Goal: Transaction & Acquisition: Book appointment/travel/reservation

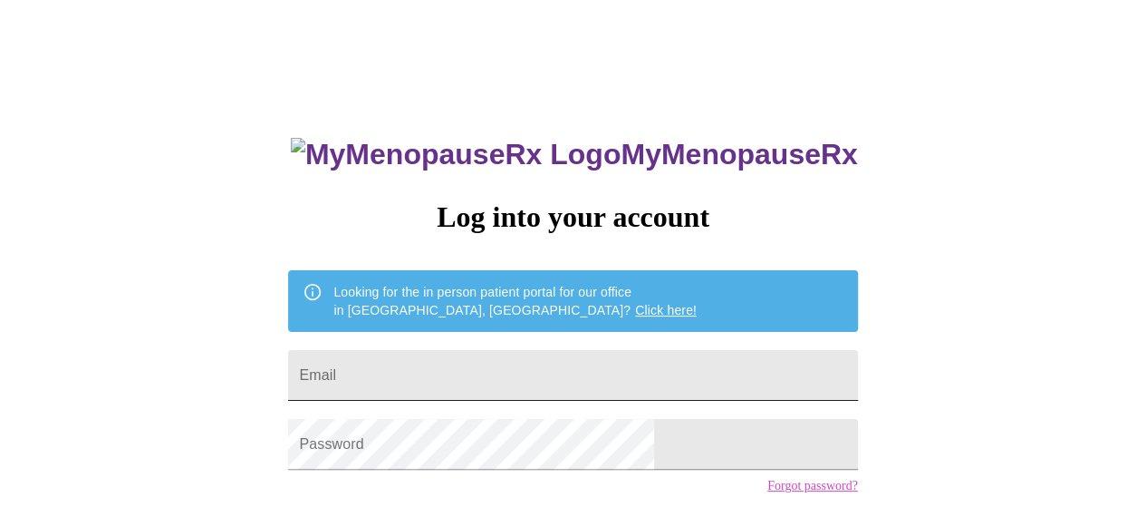
click at [471, 368] on input "Email" at bounding box center [572, 375] width 569 height 51
type input "[EMAIL_ADDRESS][DOMAIN_NAME]"
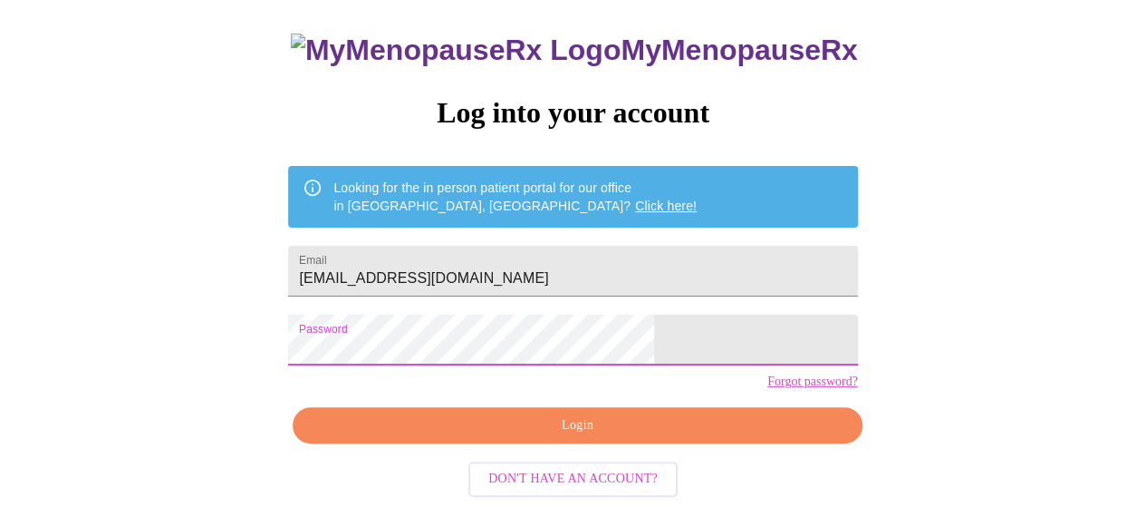
scroll to position [132, 0]
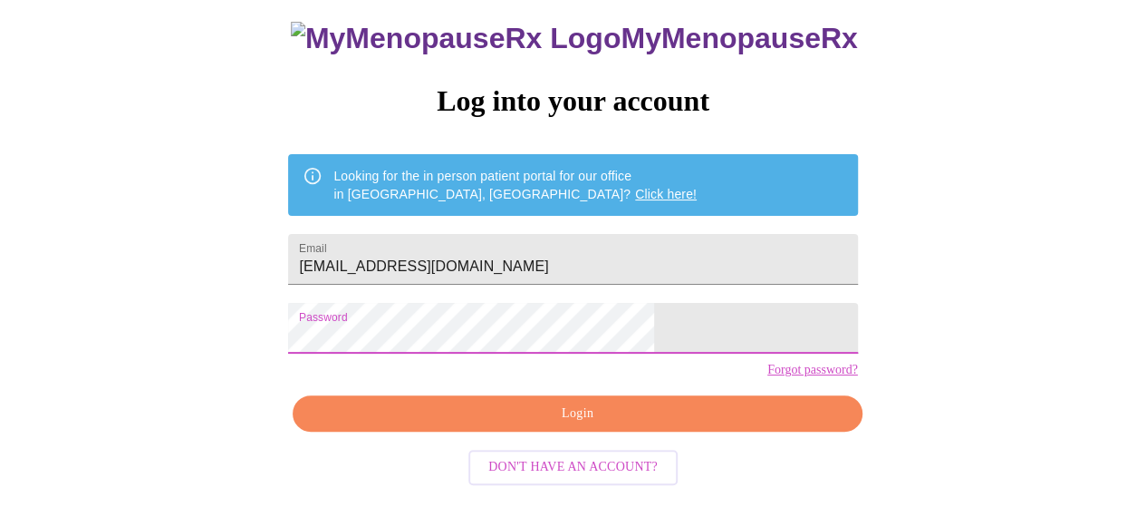
click at [652, 425] on span "Login" at bounding box center [577, 413] width 527 height 23
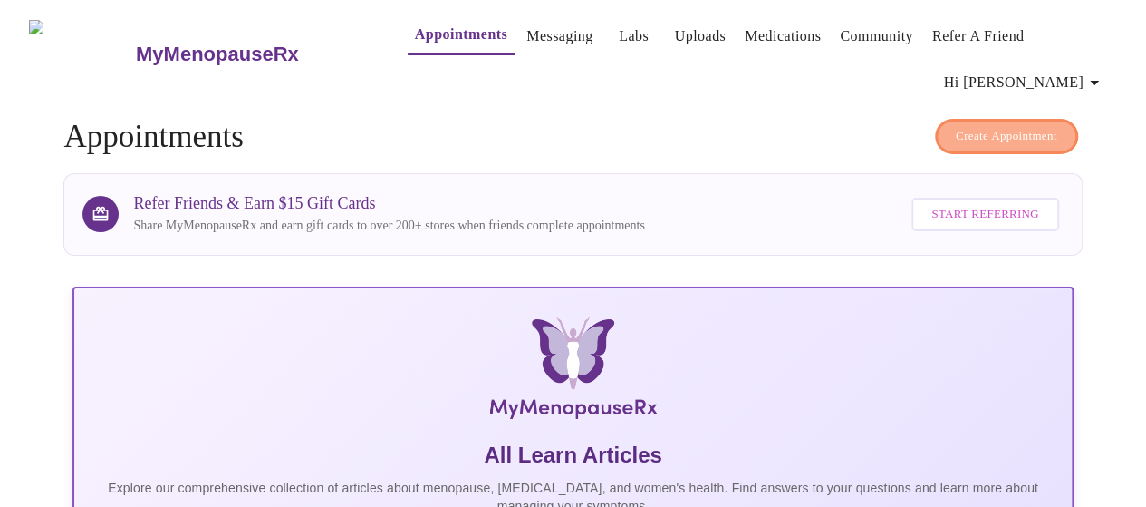
click at [1004, 126] on span "Create Appointment" at bounding box center [1006, 136] width 101 height 21
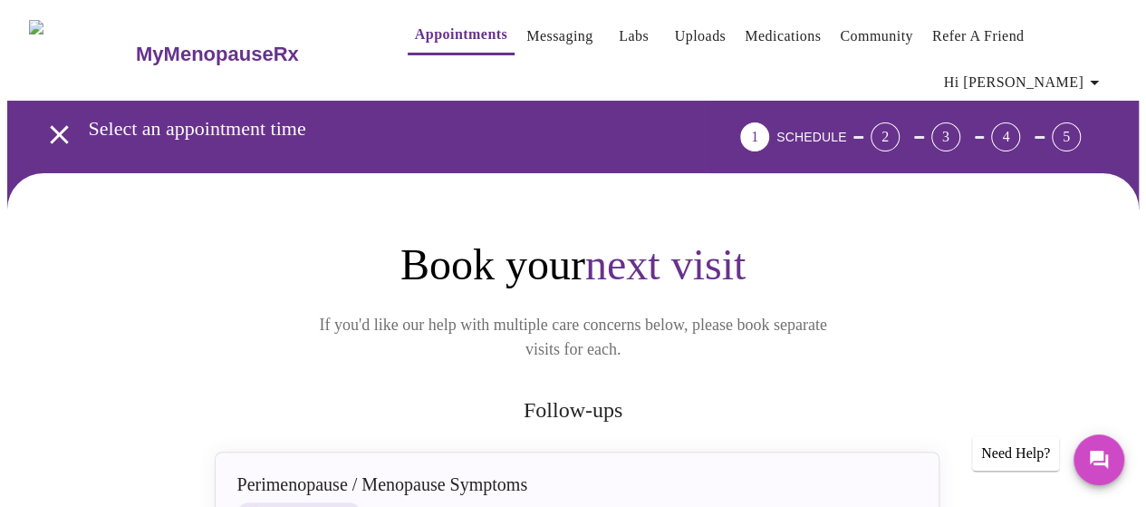
scroll to position [302, 0]
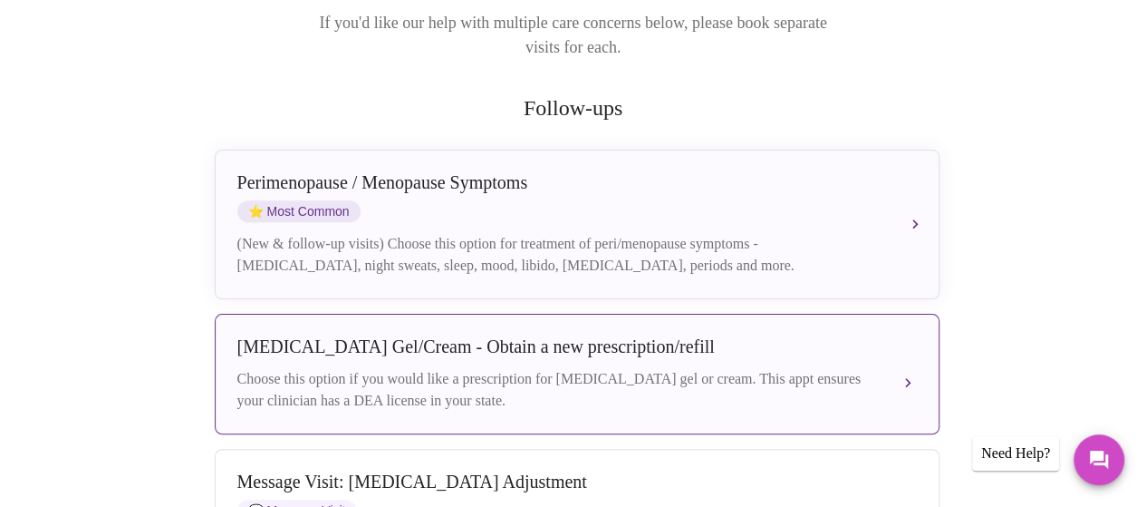
click at [572, 368] on div "Choose this option if you would like a prescription for testosterone gel or cre…" at bounding box center [558, 389] width 643 height 43
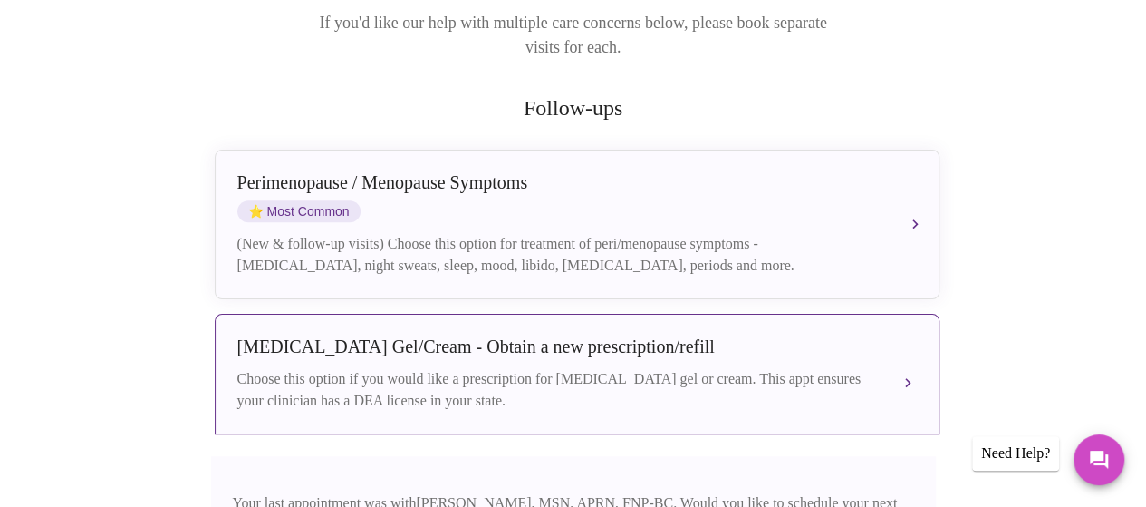
click at [576, 336] on div "Testosterone Gel/Cream - Obtain a new prescription/refill Choose this option if…" at bounding box center [577, 373] width 680 height 75
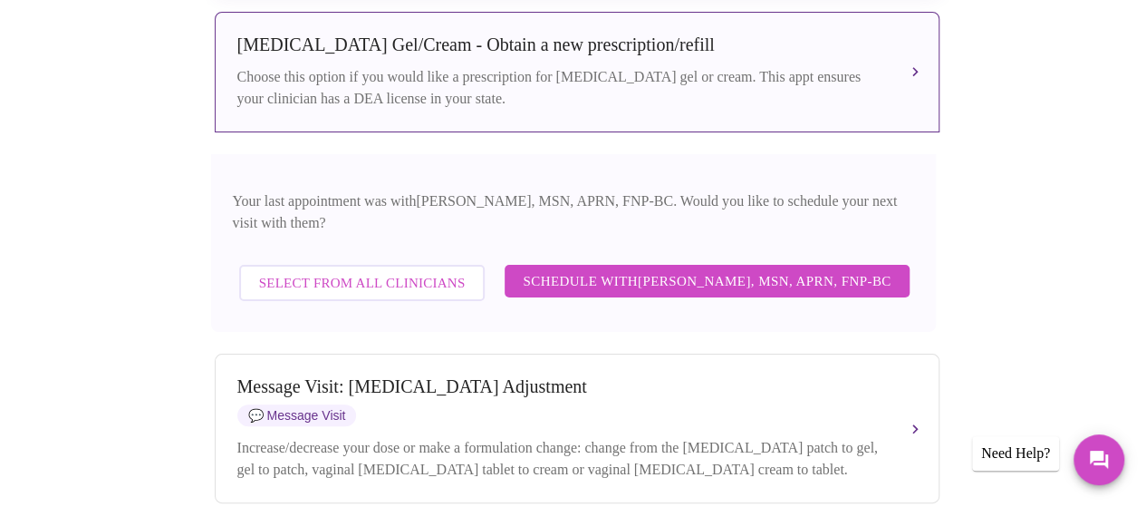
click at [713, 269] on span "Schedule with Larissa Wright, MSN, APRN, FNP-BC" at bounding box center [707, 281] width 368 height 24
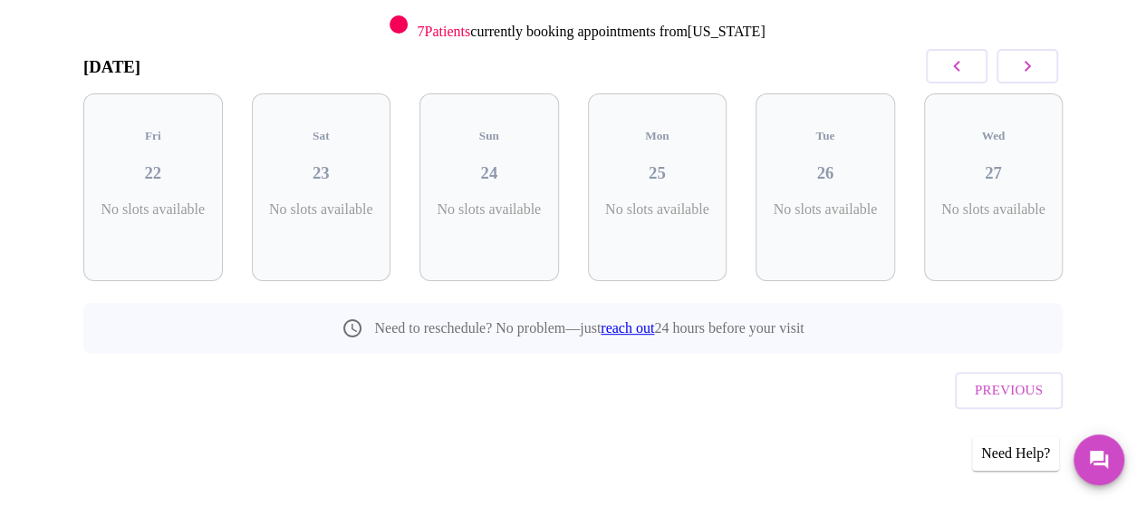
scroll to position [205, 0]
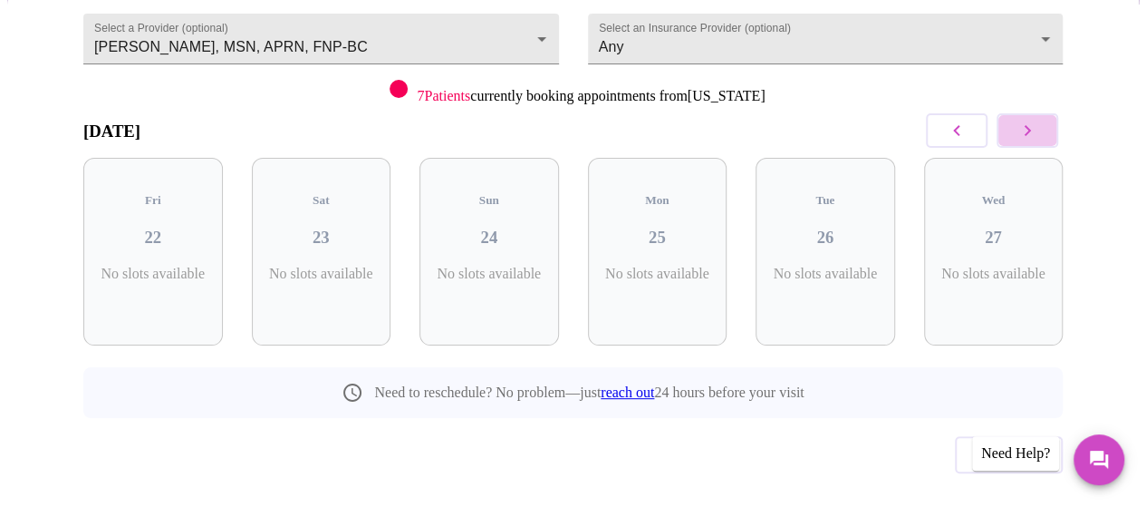
click at [1048, 113] on button "button" at bounding box center [1028, 130] width 62 height 34
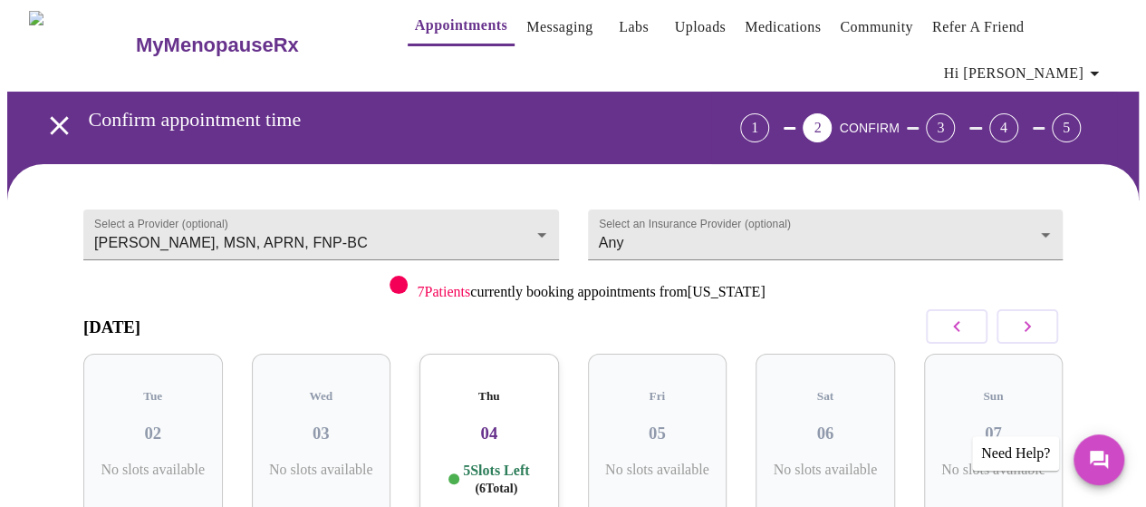
scroll to position [0, 0]
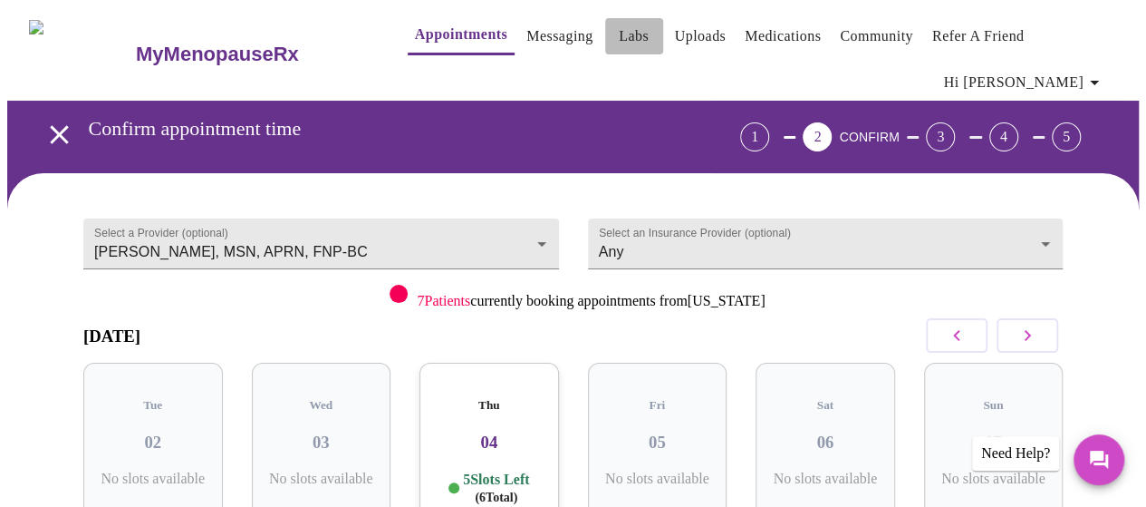
click at [619, 41] on link "Labs" at bounding box center [634, 36] width 30 height 25
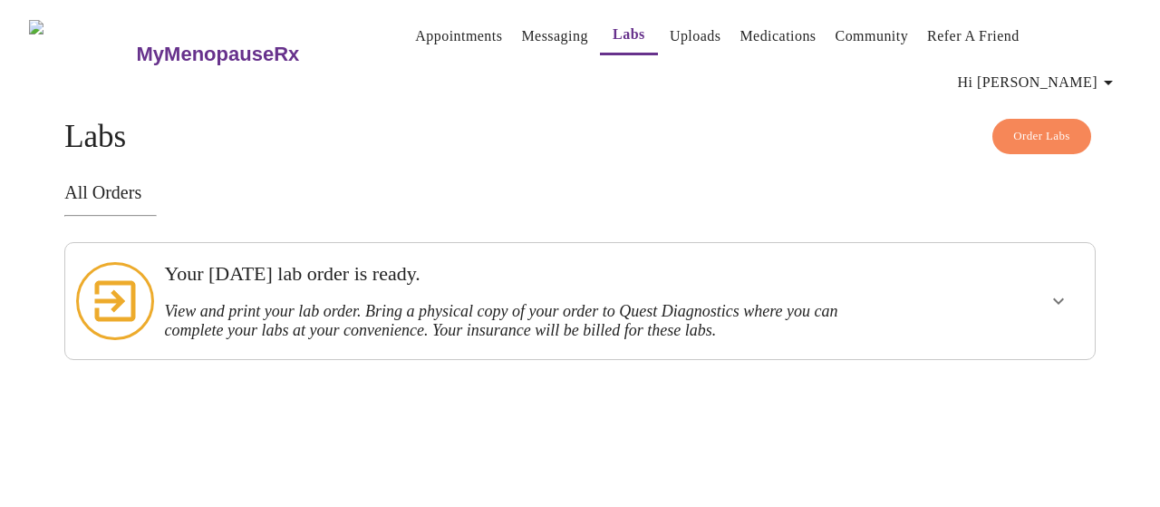
click at [670, 41] on link "Uploads" at bounding box center [696, 36] width 52 height 25
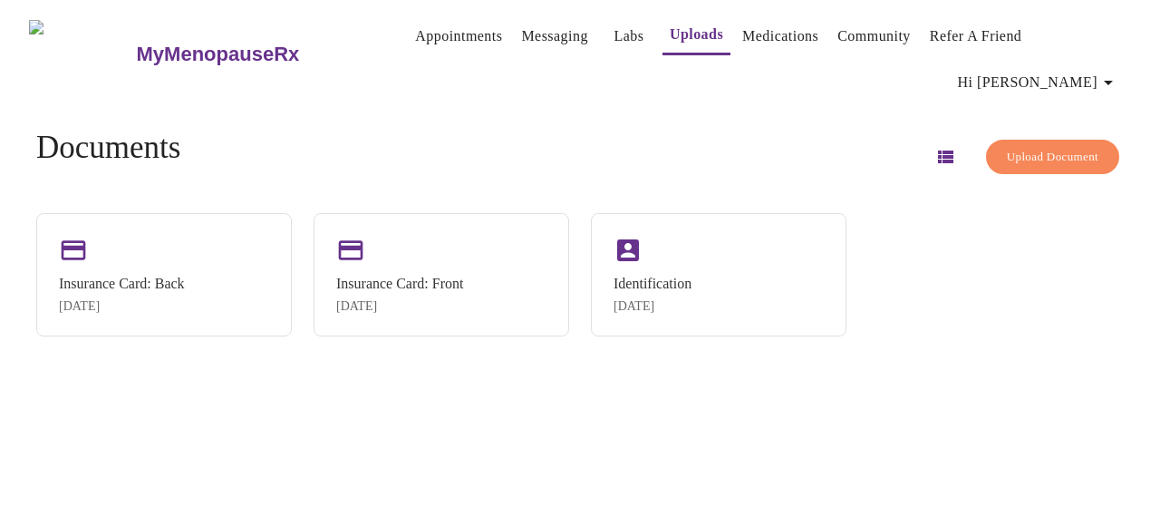
click at [763, 38] on link "Medications" at bounding box center [780, 36] width 76 height 25
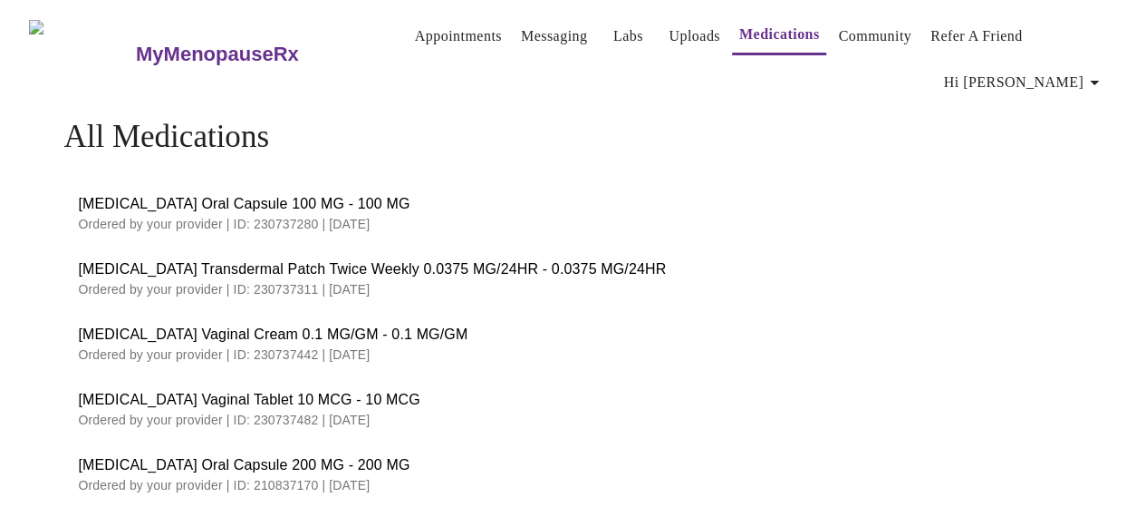
click at [880, 43] on link "Community" at bounding box center [874, 36] width 73 height 25
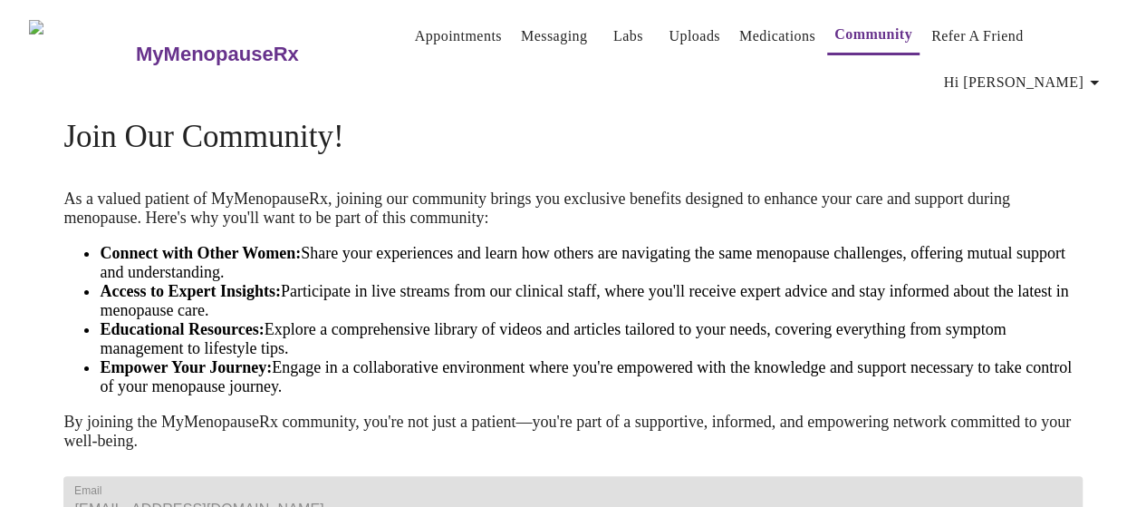
click at [1068, 70] on span "Hi [PERSON_NAME]" at bounding box center [1024, 82] width 161 height 25
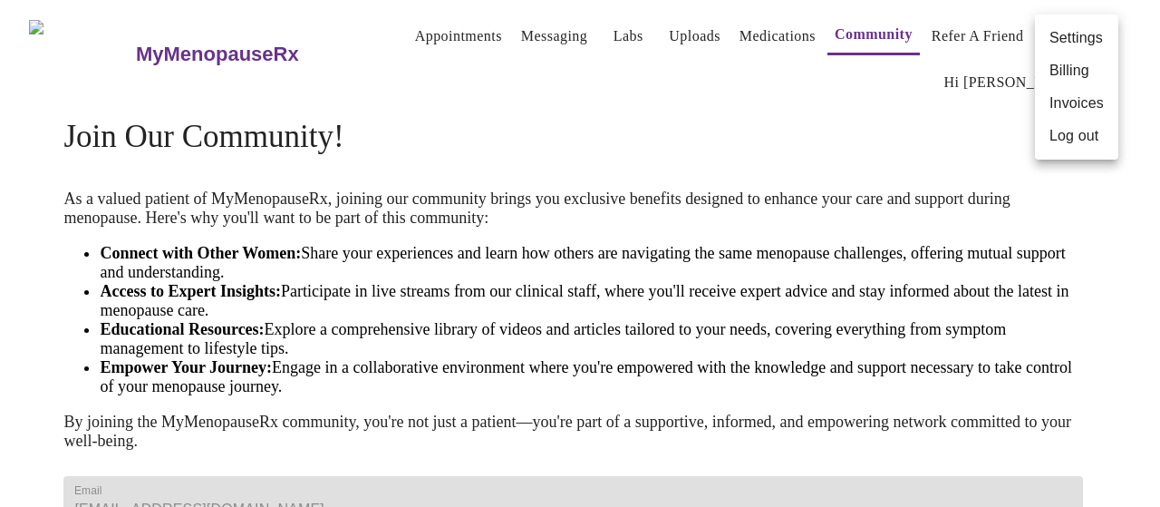
click at [1068, 73] on li "Billing" at bounding box center [1076, 70] width 83 height 33
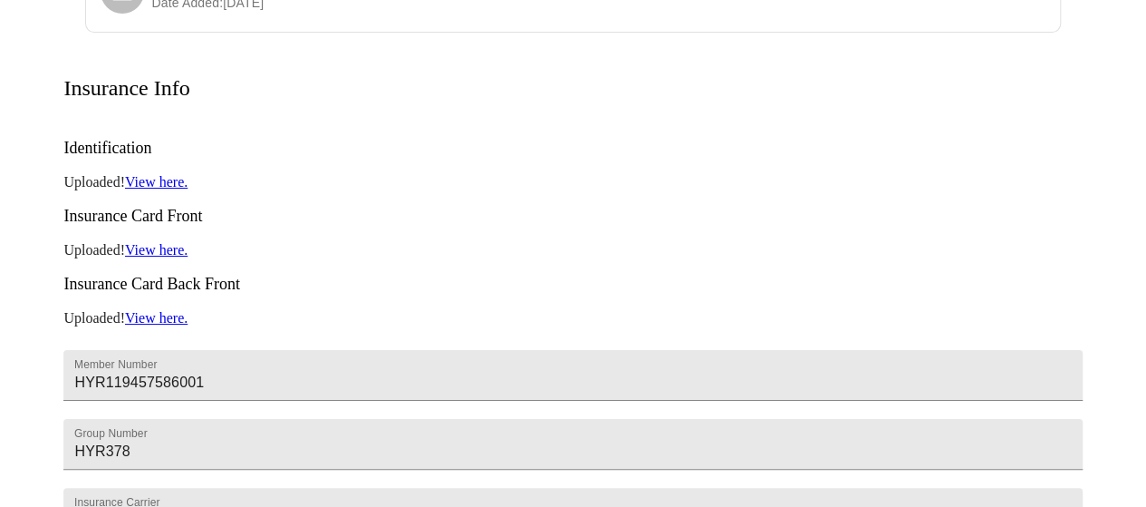
scroll to position [535, 0]
